Goal: Information Seeking & Learning: Learn about a topic

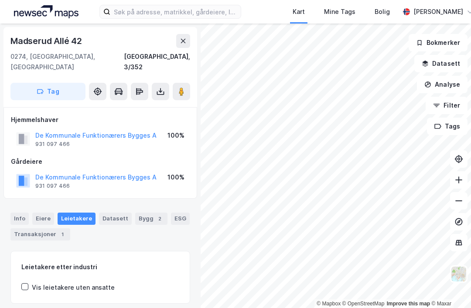
click at [182, 41] on icon at bounding box center [183, 41] width 7 height 7
